Goal: Task Accomplishment & Management: Manage account settings

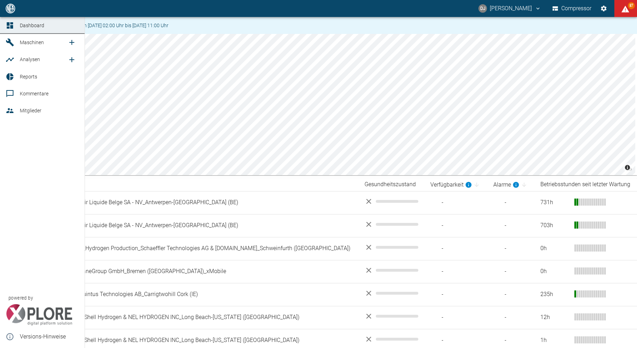
click at [13, 108] on icon at bounding box center [10, 110] width 8 height 8
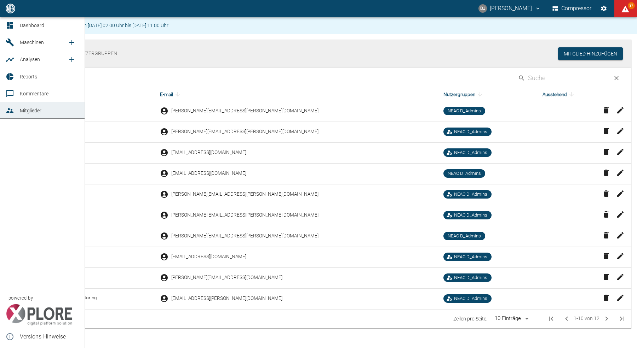
click at [13, 25] on icon at bounding box center [10, 25] width 8 height 8
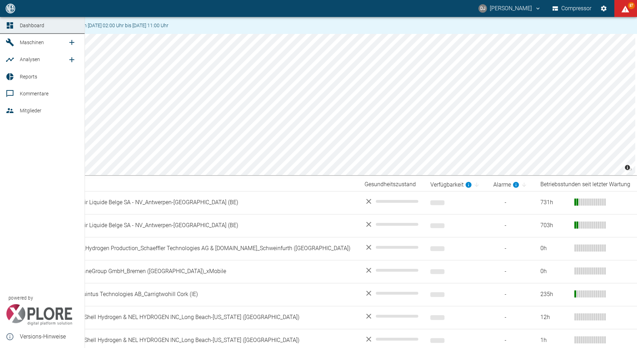
click at [8, 45] on icon at bounding box center [10, 42] width 8 height 8
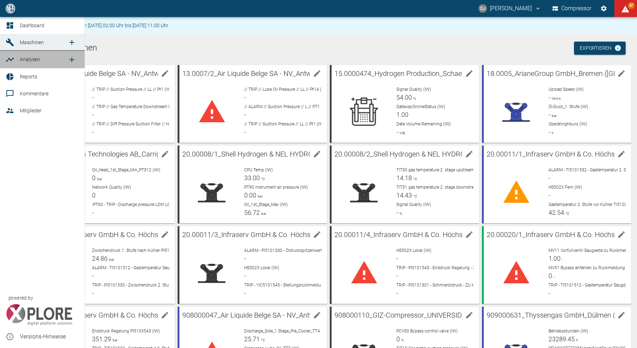
click at [15, 58] on div at bounding box center [11, 60] width 11 height 8
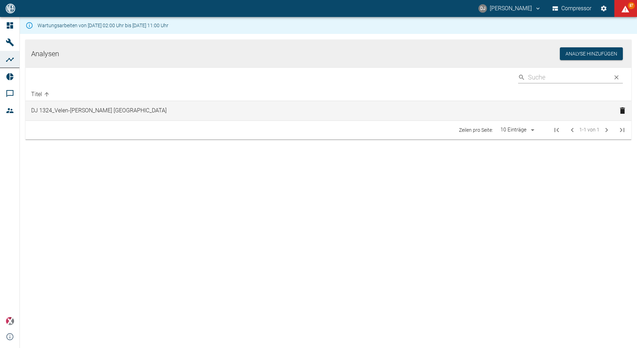
click at [84, 111] on td "DJ 1324_Velen-[PERSON_NAME] [GEOGRAPHIC_DATA]" at bounding box center [319, 111] width 588 height 20
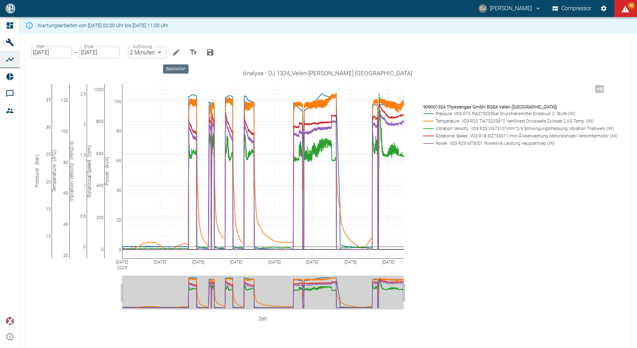
click at [176, 50] on icon "Bearbeiten" at bounding box center [176, 52] width 6 height 6
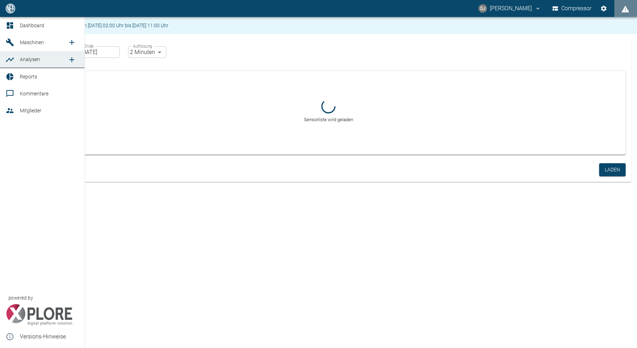
click at [11, 24] on icon at bounding box center [10, 25] width 6 height 6
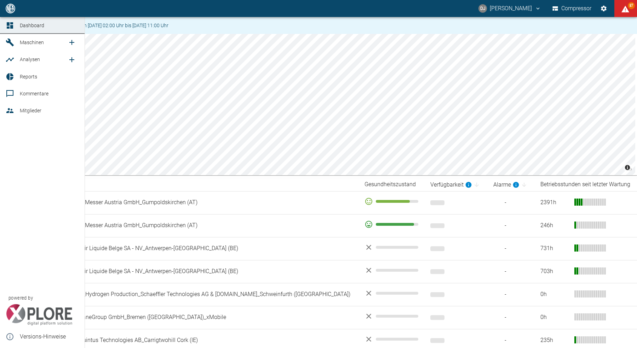
click at [36, 58] on span "Analysen" at bounding box center [30, 60] width 20 height 6
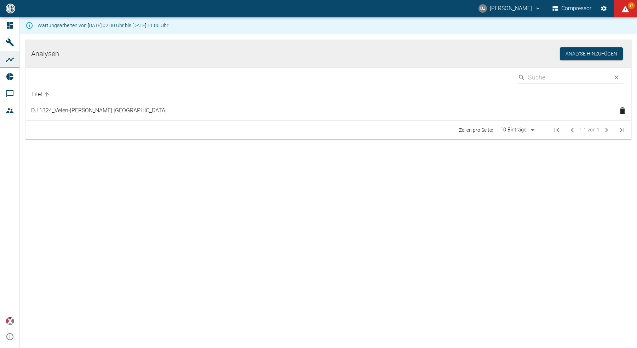
click at [152, 207] on div "Analysen Analyse hinzufügen ​ Titel DJ 1324_Velen-[PERSON_NAME] Sensore Zeilen …" at bounding box center [328, 199] width 617 height 331
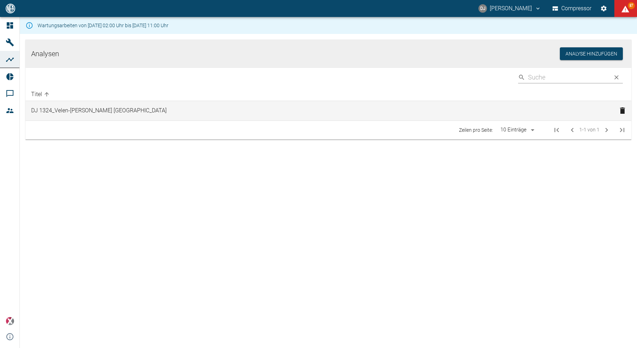
click at [77, 111] on td "DJ 1324_Velen-[PERSON_NAME] [GEOGRAPHIC_DATA]" at bounding box center [319, 111] width 588 height 20
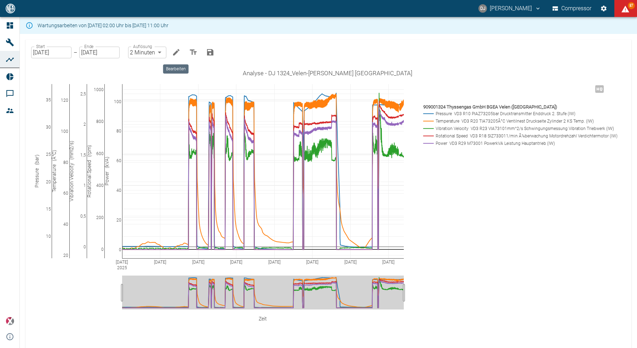
click at [177, 54] on icon "Bearbeiten" at bounding box center [176, 52] width 8 height 8
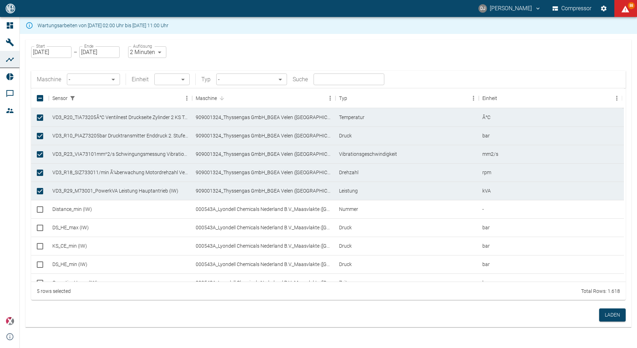
click at [111, 80] on body "DJ [PERSON_NAME] Compressor 88 Dashboard Maschinen Analysen Reports Kommentare …" at bounding box center [318, 174] width 637 height 348
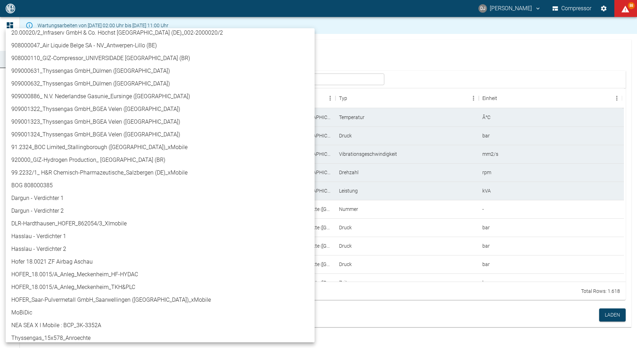
scroll to position [294, 0]
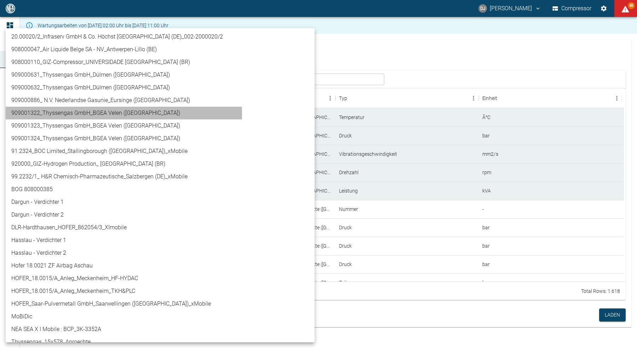
click at [93, 115] on li "909001322_Thyssengas GmbH_BGEA Velen ([GEOGRAPHIC_DATA])" at bounding box center [160, 113] width 309 height 13
type input "259bb4d1-24a0-4d0a-9cdd-a1b37587fdca"
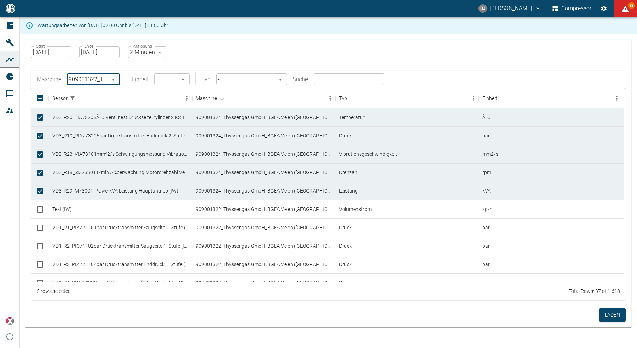
scroll to position [0, 0]
click at [326, 81] on input "text" at bounding box center [348, 80] width 71 height 12
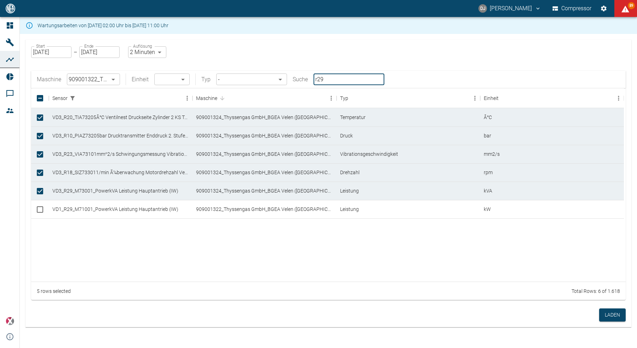
type input "r29"
click at [43, 213] on input "Select row" at bounding box center [40, 209] width 15 height 15
checkbox input "true"
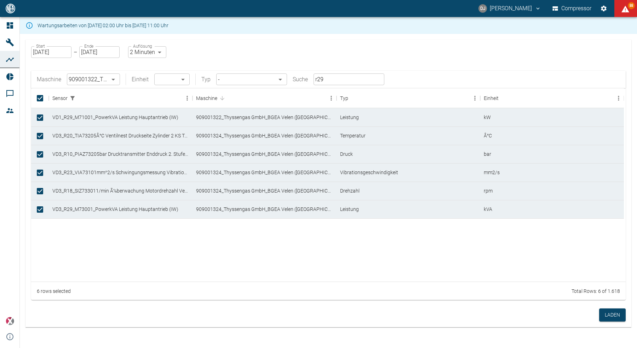
click at [328, 79] on input "r29" at bounding box center [348, 80] width 71 height 12
type input "r"
type input "r18"
click at [39, 228] on input "Select row" at bounding box center [40, 228] width 15 height 15
checkbox input "true"
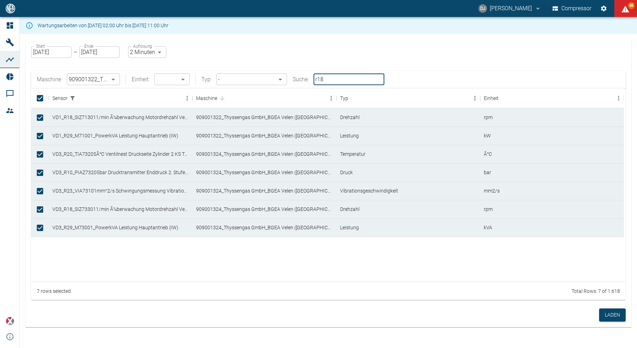
click at [335, 77] on input "r18" at bounding box center [348, 80] width 71 height 12
type input "r"
type input "r20"
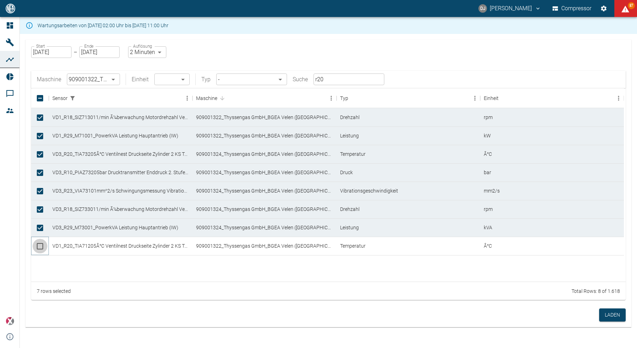
click at [42, 249] on input "Select row" at bounding box center [40, 246] width 15 height 15
checkbox input "true"
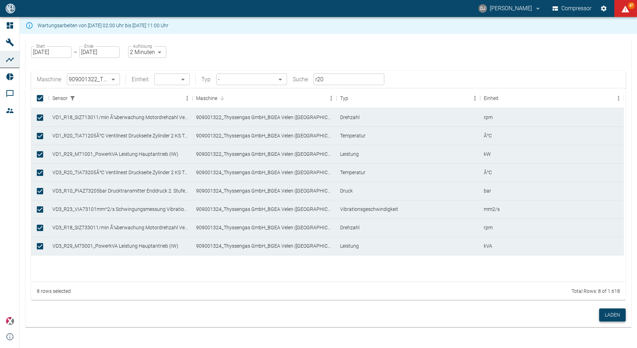
click at [607, 317] on button "Laden" at bounding box center [612, 315] width 27 height 13
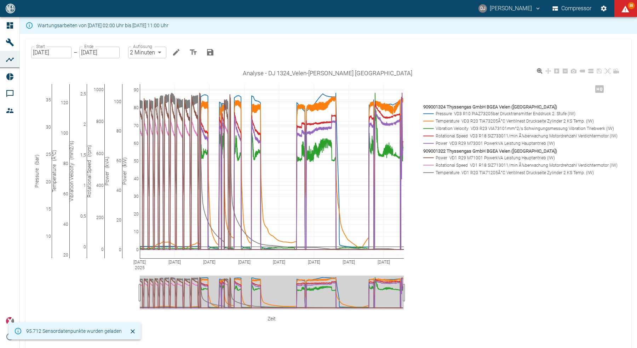
click at [464, 165] on rect at bounding box center [518, 165] width 194 height 7
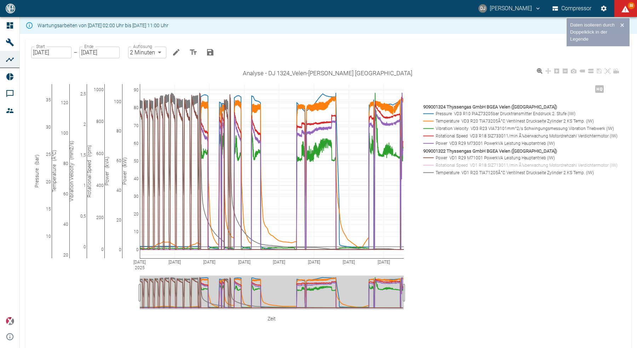
click at [464, 165] on rect at bounding box center [518, 165] width 194 height 7
click at [467, 167] on rect at bounding box center [518, 165] width 194 height 7
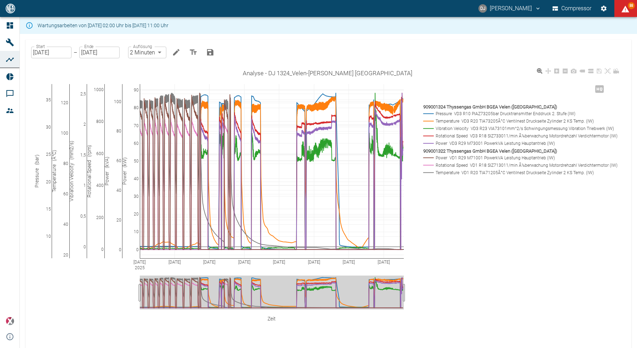
click at [467, 167] on rect at bounding box center [518, 165] width 194 height 7
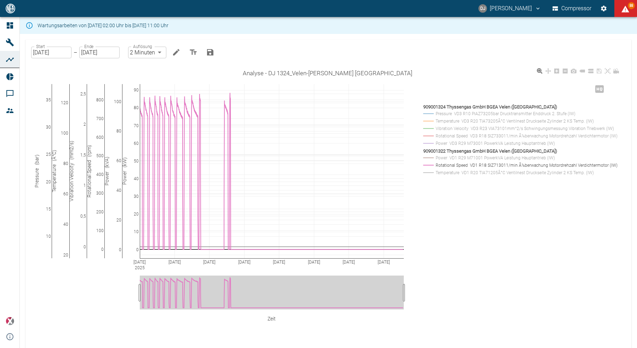
click at [456, 136] on rect at bounding box center [518, 136] width 194 height 7
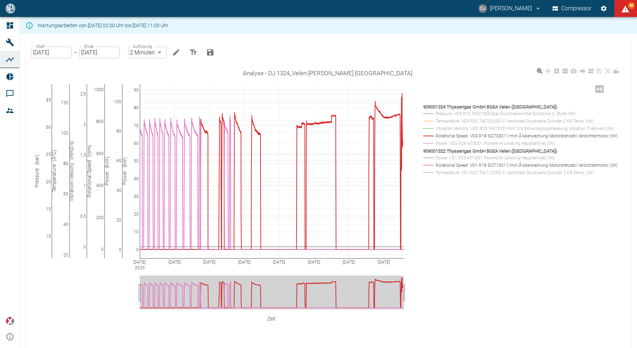
click at [456, 136] on rect at bounding box center [518, 136] width 194 height 7
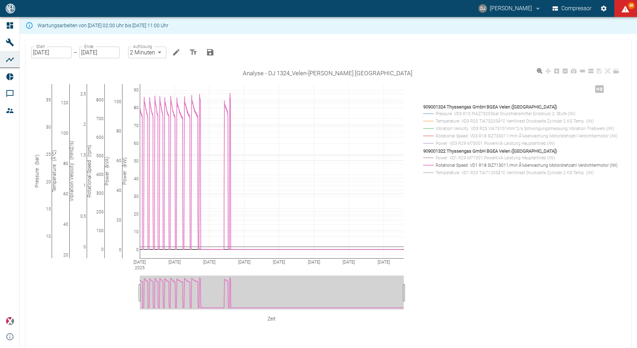
click at [448, 166] on rect at bounding box center [518, 165] width 194 height 7
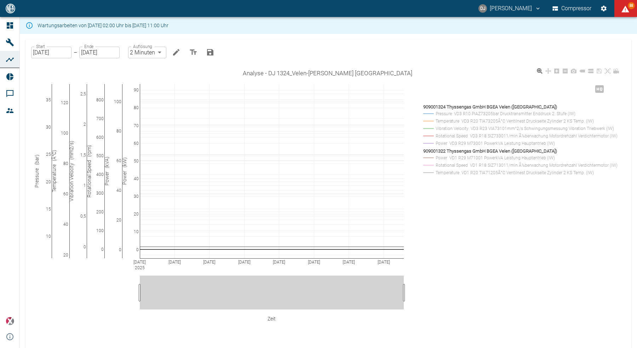
click at [448, 174] on rect at bounding box center [518, 172] width 194 height 7
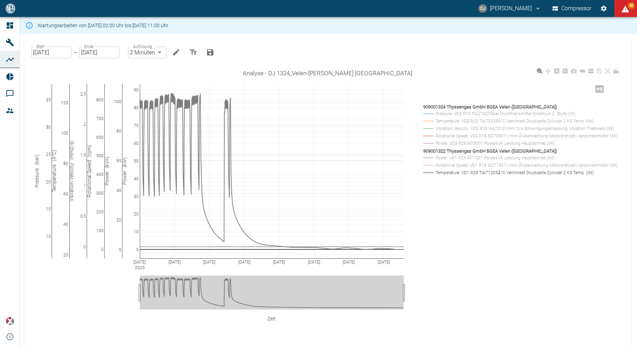
click at [476, 122] on rect at bounding box center [518, 121] width 194 height 7
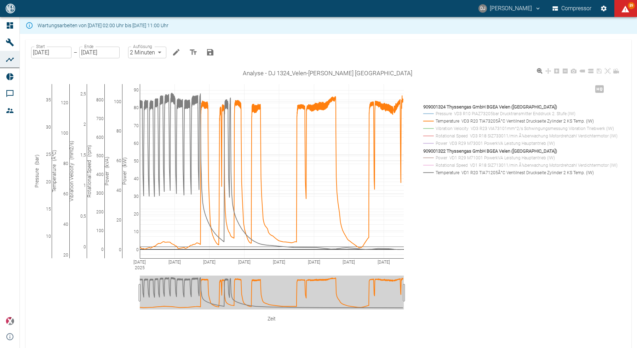
click at [454, 120] on rect at bounding box center [518, 121] width 194 height 7
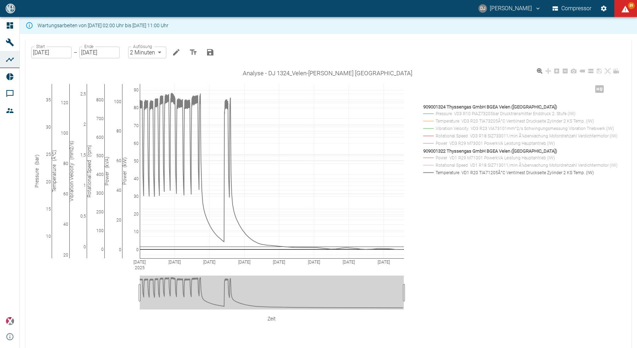
click at [448, 173] on rect at bounding box center [518, 172] width 194 height 7
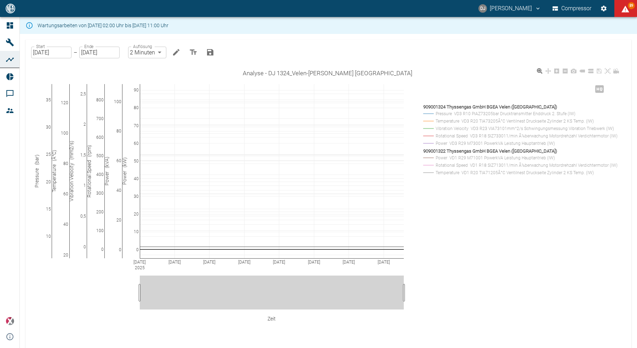
click at [452, 160] on rect at bounding box center [518, 158] width 194 height 7
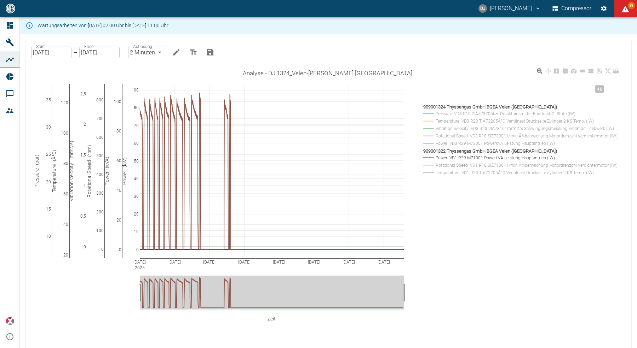
click at [469, 145] on rect at bounding box center [518, 143] width 194 height 7
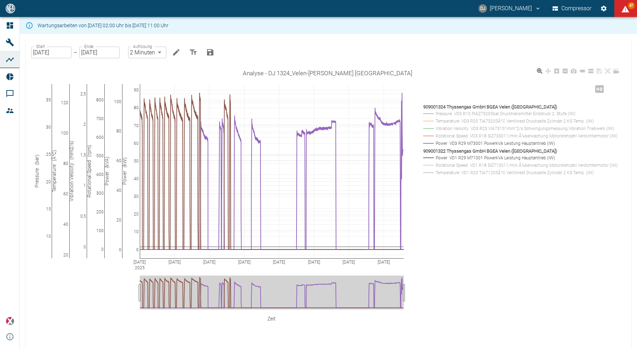
click at [461, 173] on rect at bounding box center [518, 172] width 194 height 7
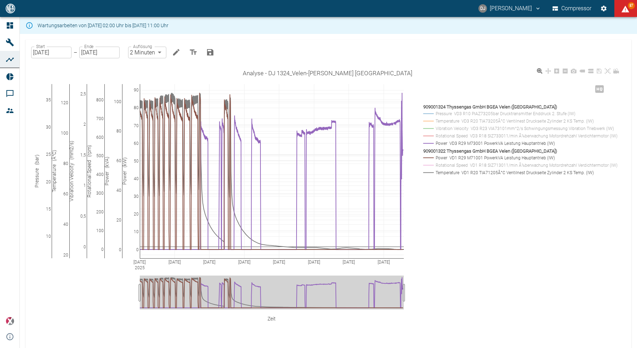
click at [441, 157] on rect at bounding box center [518, 158] width 194 height 7
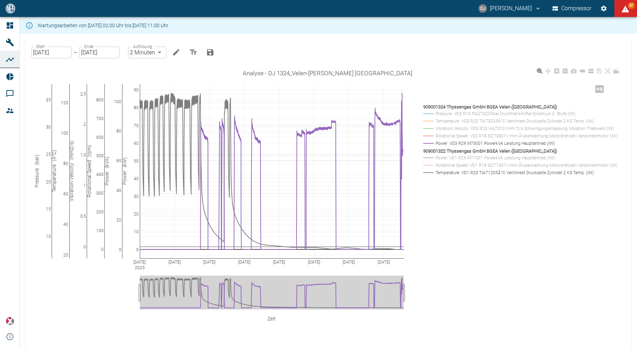
click at [451, 122] on rect at bounding box center [518, 121] width 194 height 7
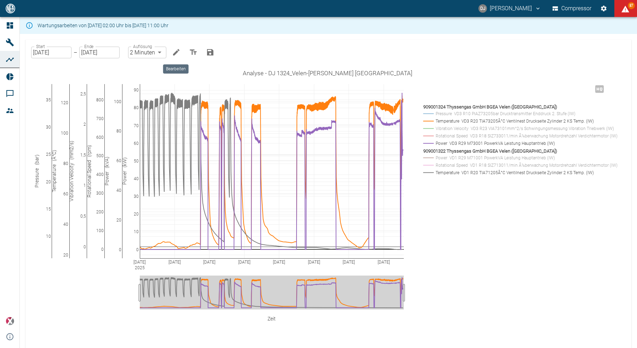
click at [179, 53] on icon "Bearbeiten" at bounding box center [176, 52] width 8 height 8
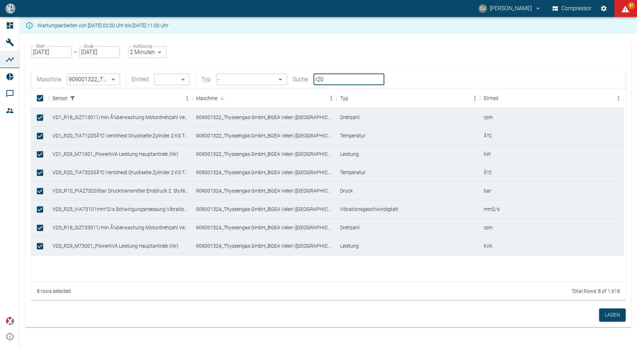
click at [336, 77] on input "r20" at bounding box center [348, 80] width 71 height 12
type input "r"
click at [325, 81] on input "text" at bounding box center [348, 80] width 71 height 12
type input "r10"
click at [41, 264] on input "Select row" at bounding box center [40, 264] width 15 height 15
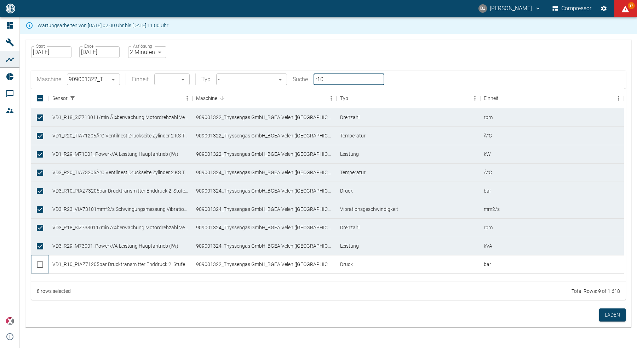
checkbox input "true"
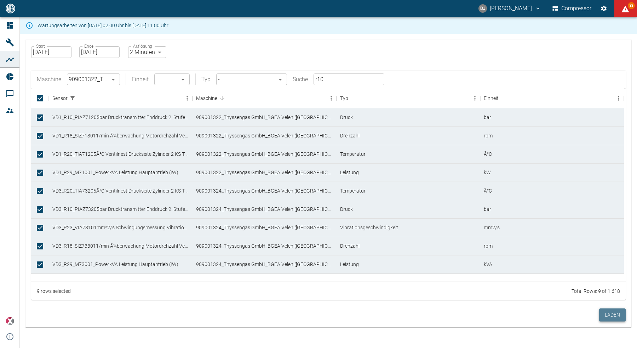
click at [615, 312] on button "Laden" at bounding box center [612, 315] width 27 height 13
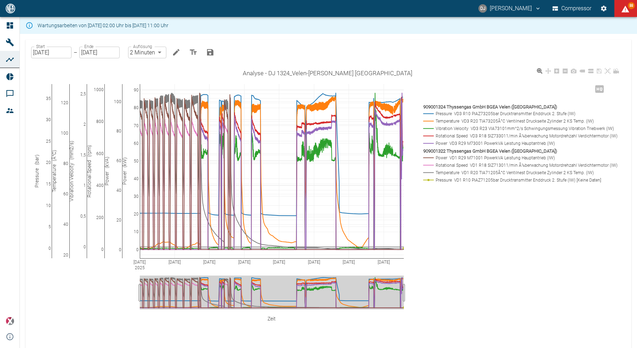
click at [453, 115] on rect at bounding box center [518, 113] width 194 height 7
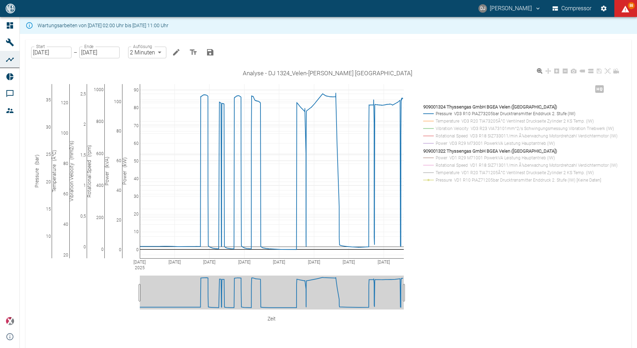
click at [450, 182] on rect at bounding box center [518, 180] width 194 height 7
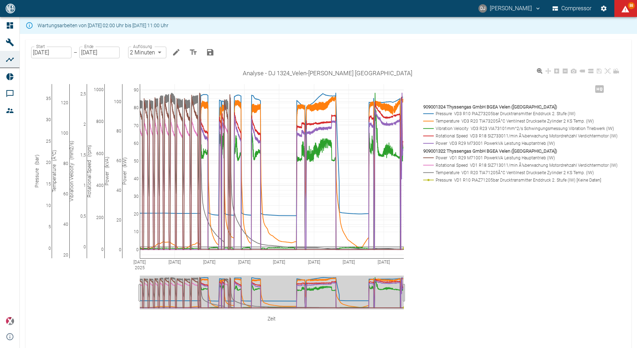
click at [450, 182] on rect at bounding box center [518, 180] width 194 height 7
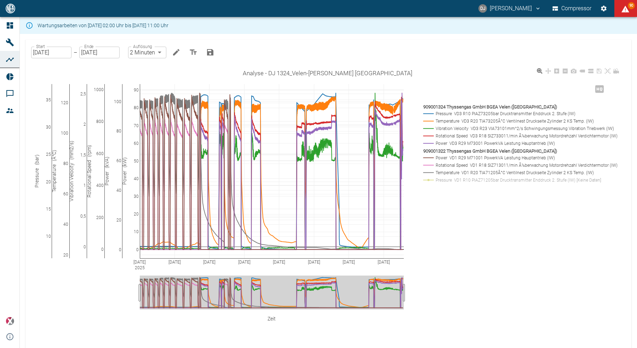
click at [450, 182] on rect at bounding box center [518, 180] width 194 height 7
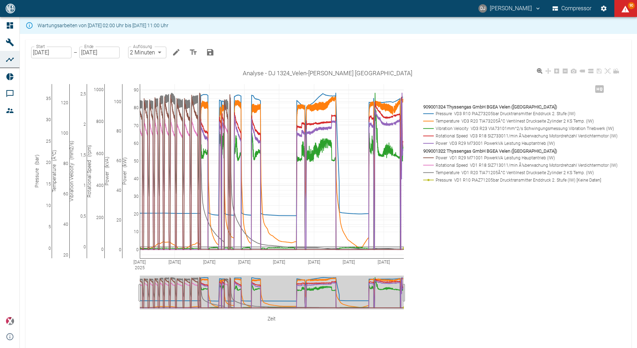
click at [450, 182] on rect at bounding box center [518, 180] width 194 height 7
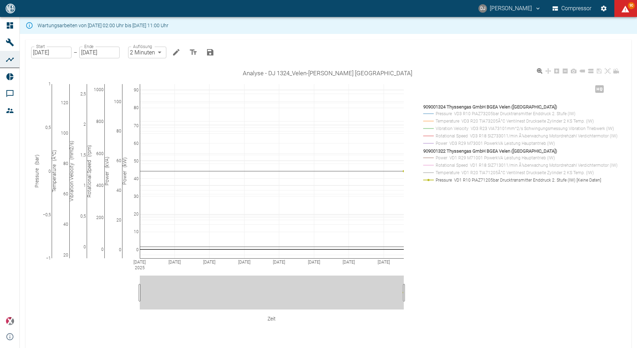
click at [445, 114] on rect at bounding box center [518, 113] width 194 height 7
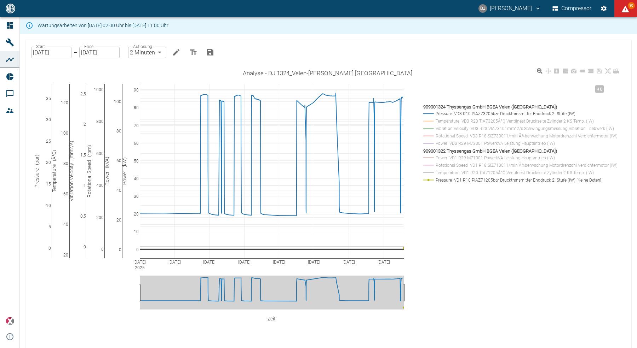
click at [445, 114] on rect at bounding box center [518, 113] width 194 height 7
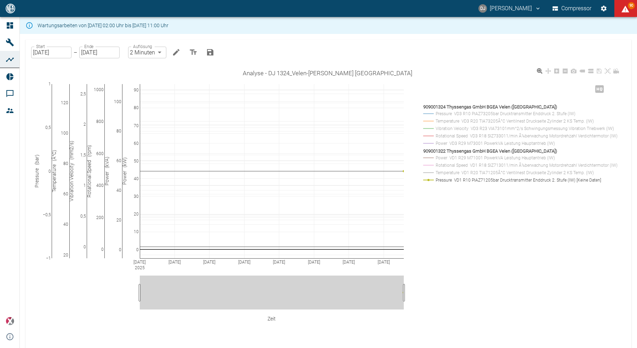
click at [451, 179] on rect at bounding box center [518, 180] width 194 height 7
click at [447, 138] on rect at bounding box center [518, 136] width 194 height 7
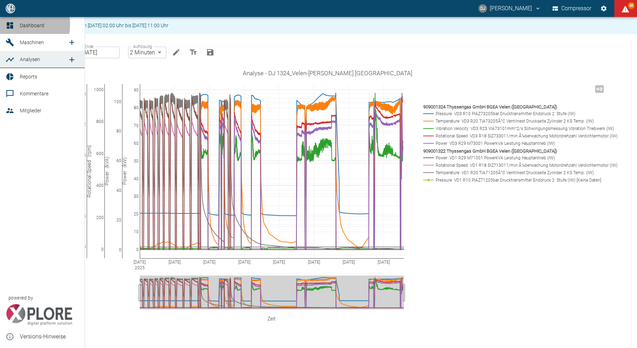
click at [11, 25] on icon at bounding box center [10, 25] width 8 height 8
